Goal: Find specific page/section: Find specific page/section

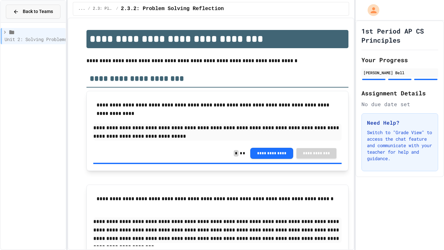
click at [24, 17] on button "Back to Teams" at bounding box center [33, 12] width 55 height 14
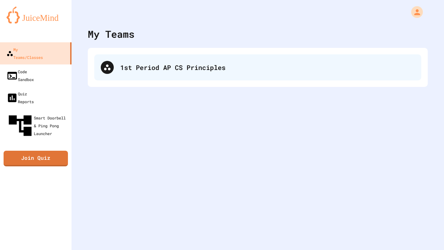
click at [172, 75] on div "1st Period AP CS Principles" at bounding box center [257, 67] width 327 height 26
